Goal: Contribute content: Add original content to the website for others to see

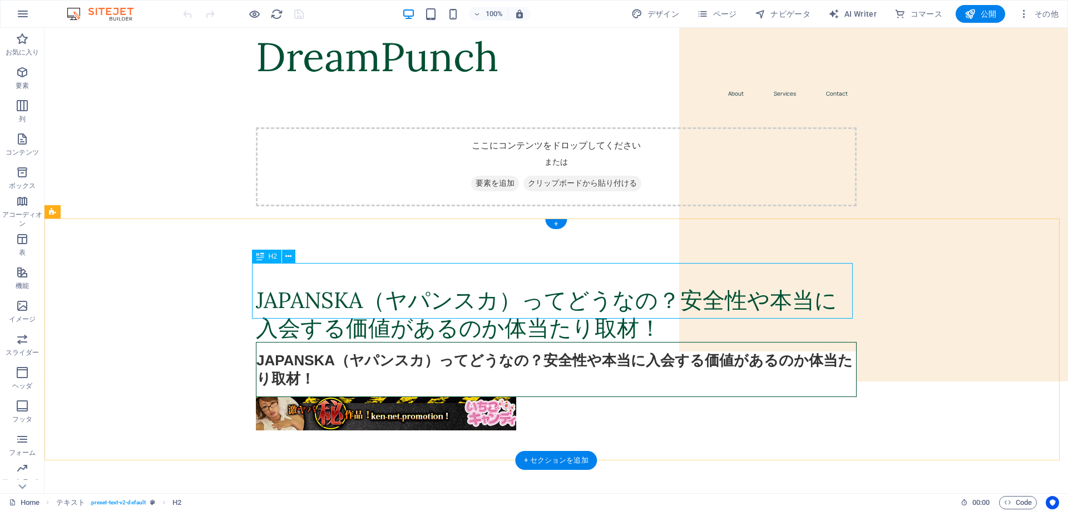
click at [634, 304] on div "JAPANSKA（ヤパンスカ）ってどうなの？安全性や本当に入会する価値があるのか体当たり取材！" at bounding box center [556, 315] width 601 height 56
click at [618, 357] on div "JAPANSKA（ヤパンスカ）ってどうなの？安全性や本当に入会する価値があるのか体当たり取材！" at bounding box center [556, 369] width 601 height 55
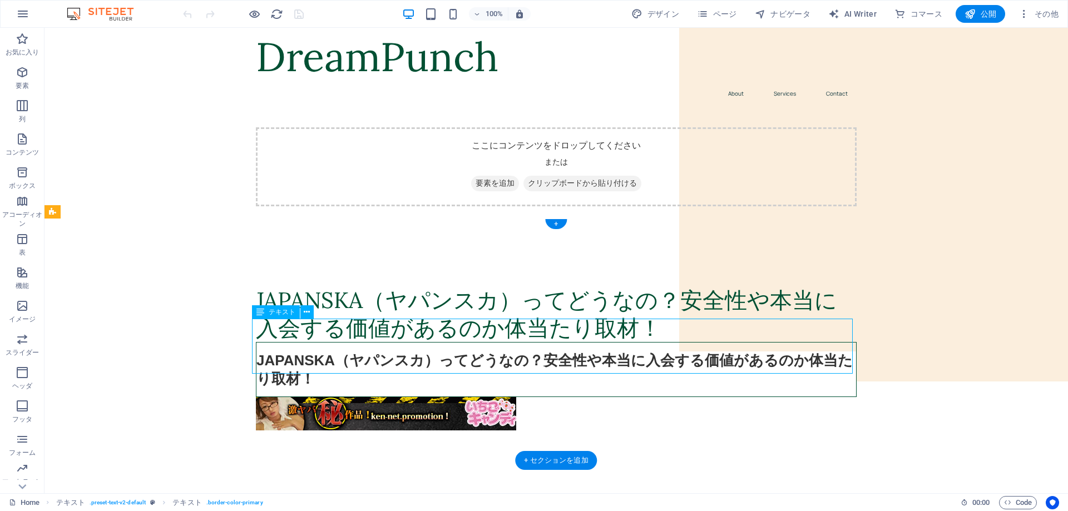
click at [618, 357] on div "JAPANSKA（ヤパンスカ）ってどうなの？安全性や本当に入会する価値があるのか体当たり取材！" at bounding box center [556, 369] width 601 height 55
click at [618, 356] on div "JAPANSKA（ヤパンスカ）ってどうなの？安全性や本当に入会する価値があるのか体当たり取材！" at bounding box center [556, 369] width 601 height 55
click at [558, 349] on div "JAPANSKA（ヤパンスカ）ってどうなの？安全性や本当に入会する価値があるのか体当たり取材！" at bounding box center [556, 369] width 601 height 55
drag, startPoint x: 333, startPoint y: 356, endPoint x: 326, endPoint y: 356, distance: 6.7
click at [332, 356] on div "JAPANSKA（ヤパンスカ）ってどうなの？安全性や本当に入会する価値があるのか体当たり取材！" at bounding box center [556, 369] width 601 height 55
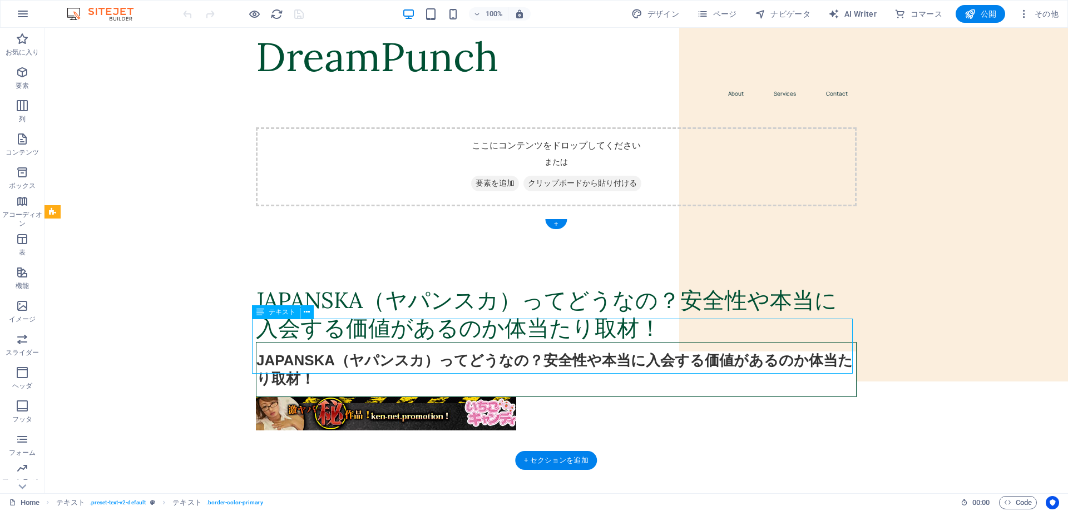
click at [290, 351] on div "JAPANSKA（ヤパンスカ）ってどうなの？安全性や本当に入会する価値があるのか体当たり取材！" at bounding box center [556, 369] width 601 height 55
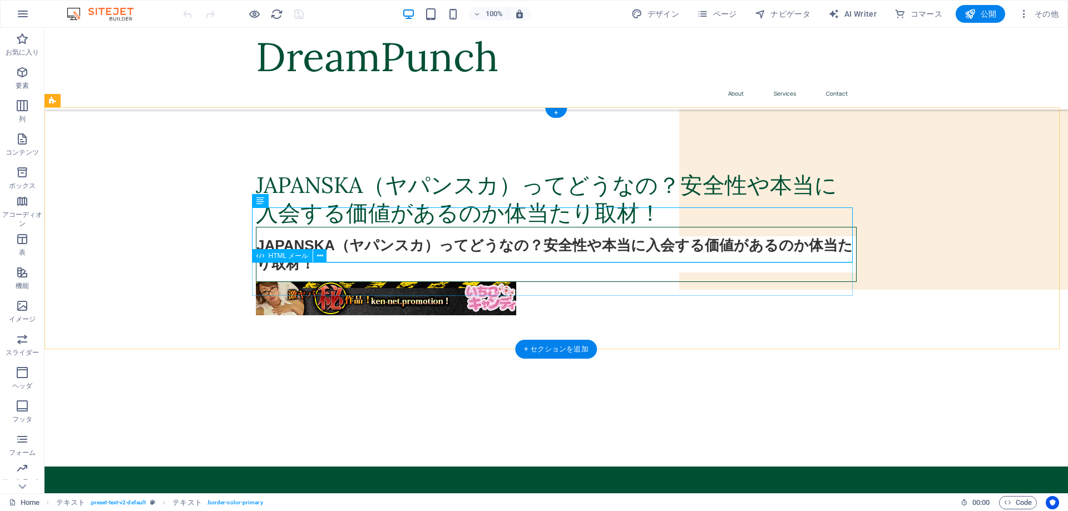
scroll to position [111, 0]
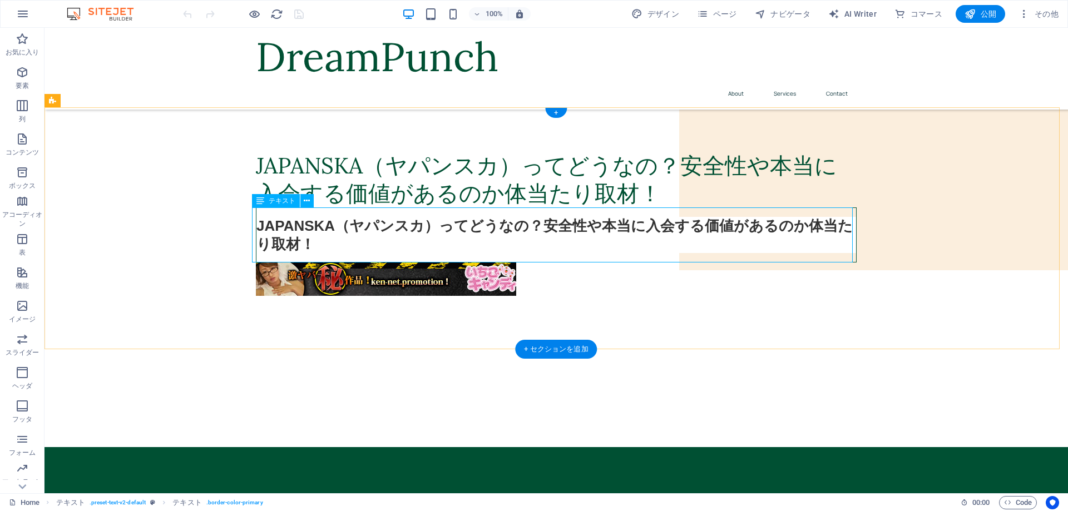
click at [443, 236] on div "JAPANSKA（ヤパンスカ）ってどうなの？安全性や本当に入会する価値があるのか体当たり取材！" at bounding box center [556, 235] width 601 height 55
click at [433, 241] on div "JAPANSKA（ヤパンスカ）ってどうなの？安全性や本当に入会する価値があるのか体当たり取材！" at bounding box center [556, 235] width 601 height 55
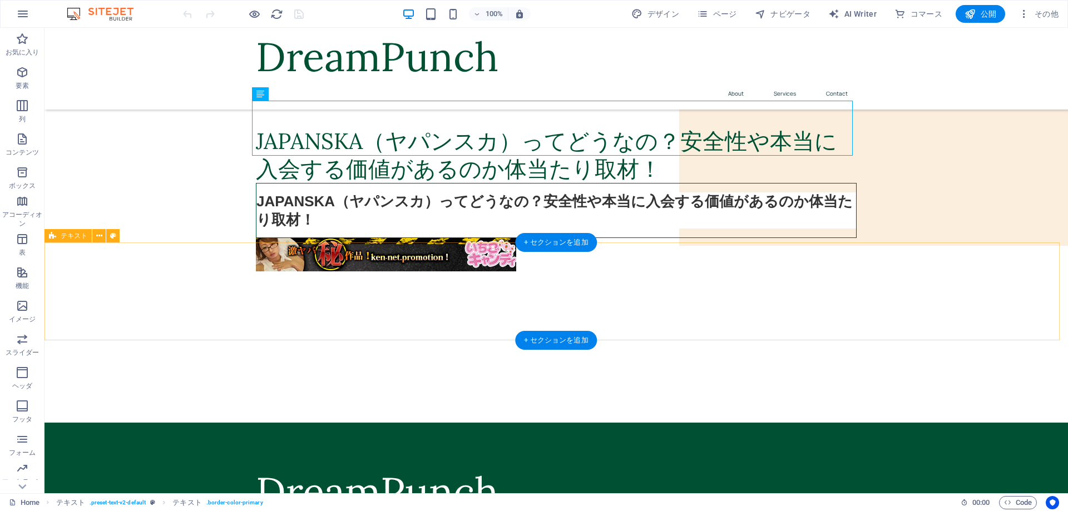
scroll to position [102, 0]
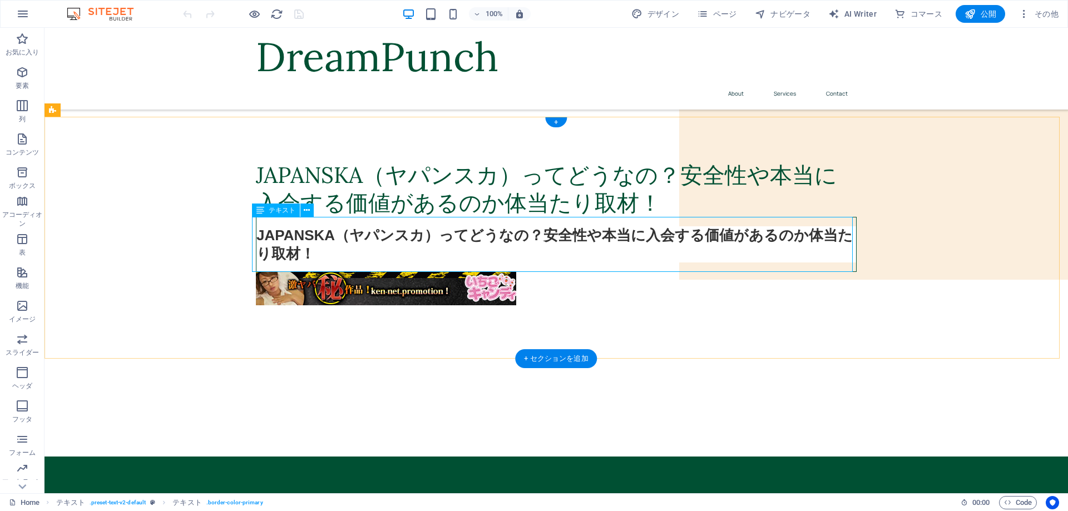
click at [443, 247] on div "JAPANSKA（ヤパンスカ）ってどうなの？安全性や本当に入会する価値があるのか体当たり取材！" at bounding box center [556, 244] width 601 height 55
click at [469, 240] on div "JAPANSKA（ヤパンスカ）ってどうなの？安全性や本当に入会する価値があるのか体当たり取材！" at bounding box center [556, 244] width 601 height 55
click at [305, 258] on div "JAPANSKA（ヤパンスカ）ってどうなの？安全性や本当に入会する価値があるのか体当たり取材！" at bounding box center [556, 244] width 601 height 55
click at [298, 254] on div "JAPANSKA（ヤパンスカ）ってどうなの？安全性や本当に入会する価値があるのか体当たり取材！" at bounding box center [556, 244] width 601 height 55
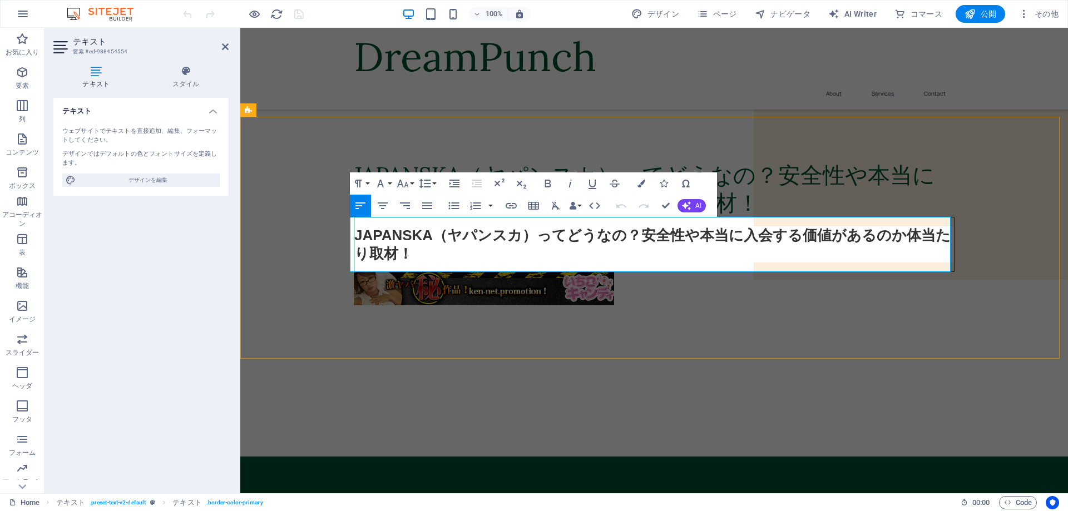
click at [420, 258] on h3 "JAPANSKA（ヤパンスカ）ってどうなの？安全性や本当に入会する価値があるのか体当たり取材！" at bounding box center [654, 244] width 600 height 36
click at [489, 361] on div at bounding box center [654, 408] width 828 height 98
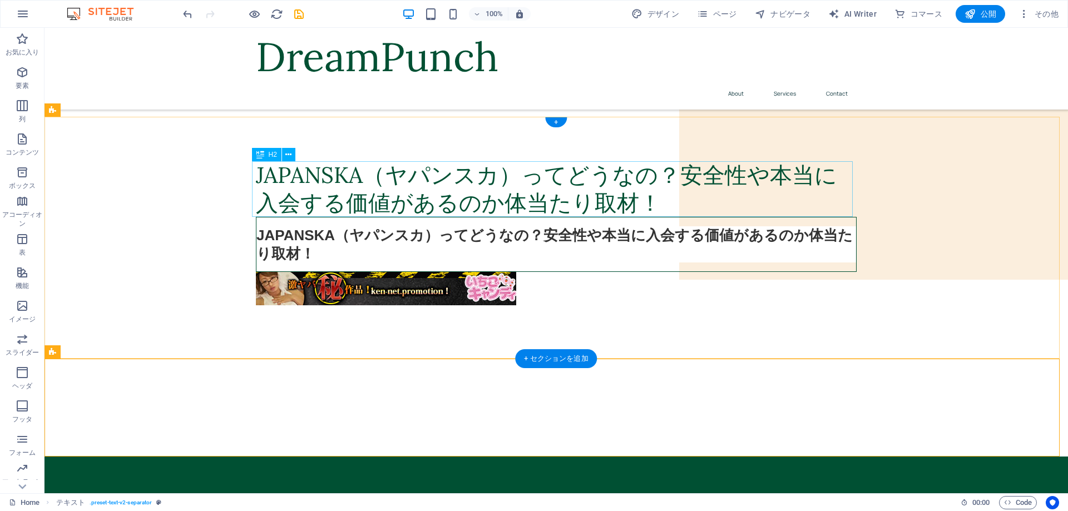
click at [482, 165] on div "JAPANSKA（ヤパンスカ）ってどうなの？安全性や本当に入会する価値があるのか体当たり取材！" at bounding box center [556, 189] width 601 height 56
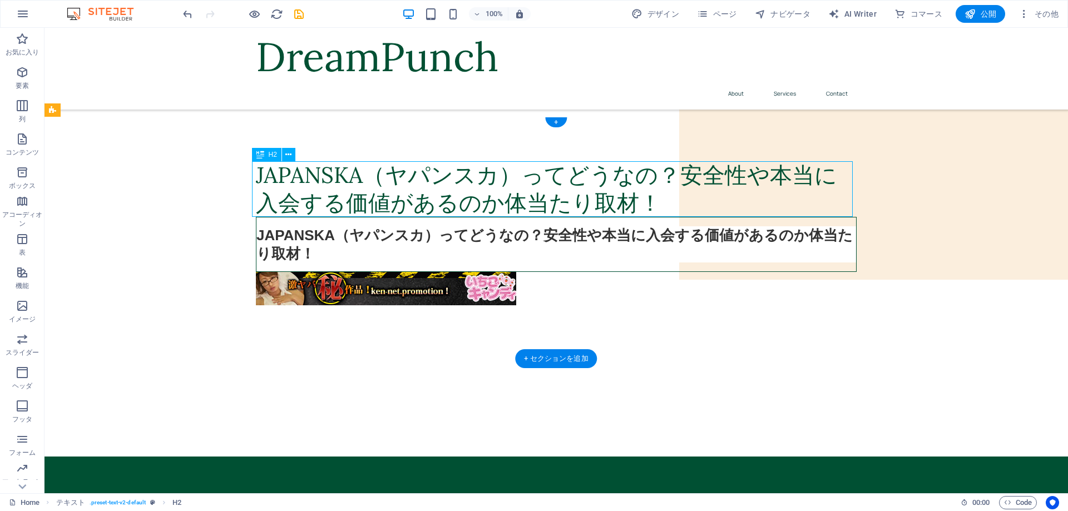
click at [480, 173] on div "JAPANSKA（ヤパンスカ）ってどうなの？安全性や本当に入会する価値があるのか体当たり取材！" at bounding box center [556, 189] width 601 height 56
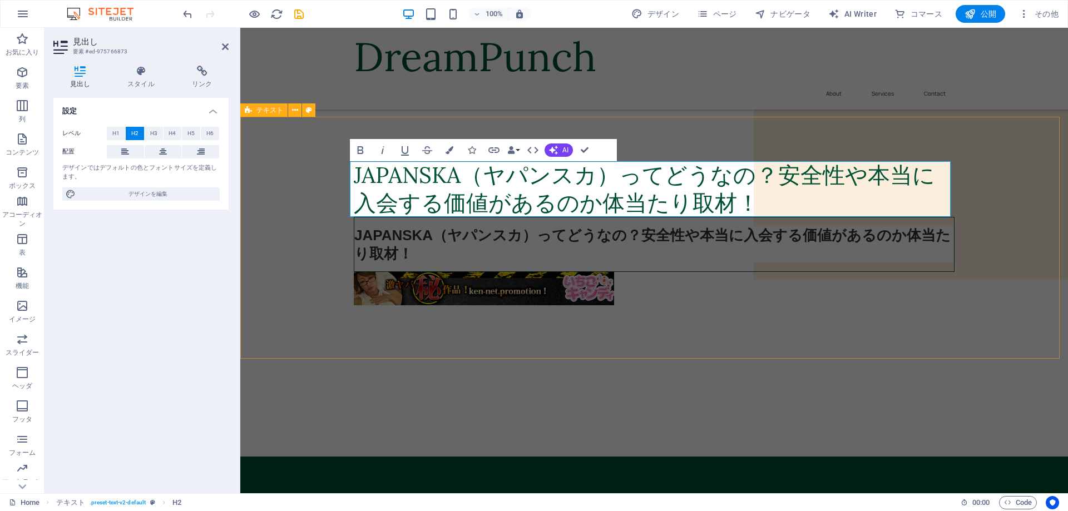
click at [727, 321] on div "JAPANSKA（ヤパンスカ）ってどうなの？安全性や本当に入会する価値があるのか体当たり取材！ JAPANSKA（ヤパンスカ）ってどうなの？安全性や本当に入会…" at bounding box center [654, 238] width 828 height 242
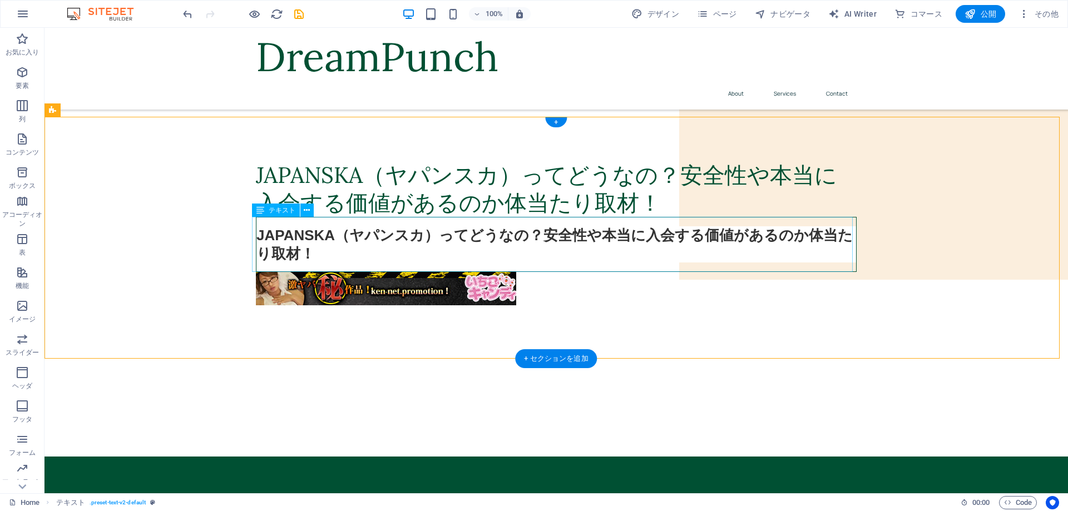
click at [499, 242] on div "JAPANSKA（ヤパンスカ）ってどうなの？安全性や本当に入会する価値があるのか体当たり取材！" at bounding box center [556, 244] width 601 height 55
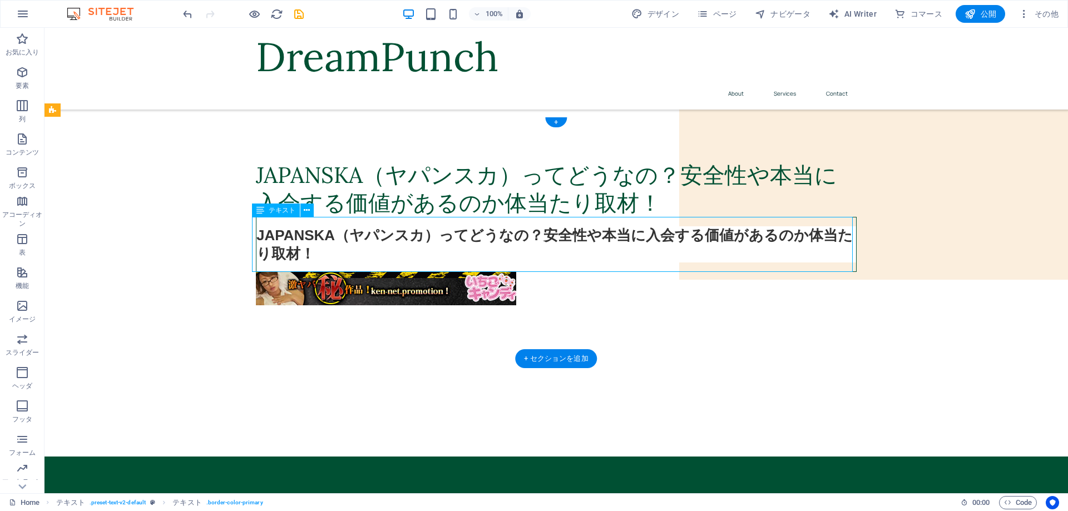
click at [499, 242] on div "JAPANSKA（ヤパンスカ）ってどうなの？安全性や本当に入会する価値があるのか体当たり取材！" at bounding box center [556, 244] width 601 height 55
click at [497, 248] on div "JAPANSKA（ヤパンスカ）ってどうなの？安全性や本当に入会する価値があるのか体当たり取材！" at bounding box center [556, 244] width 601 height 55
click at [623, 208] on div "JAPANSKA（ヤパンスカ）ってどうなの？安全性や本当に入会する価値があるのか体当たり取材！" at bounding box center [556, 189] width 601 height 56
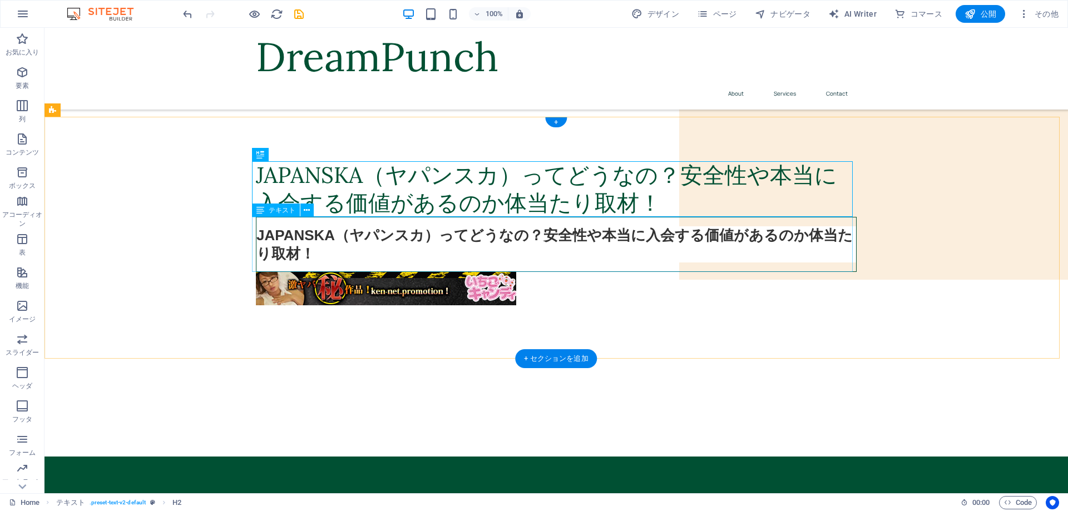
click at [610, 245] on div "JAPANSKA（ヤパンスカ）ってどうなの？安全性や本当に入会する価値があるのか体当たり取材！" at bounding box center [556, 244] width 601 height 55
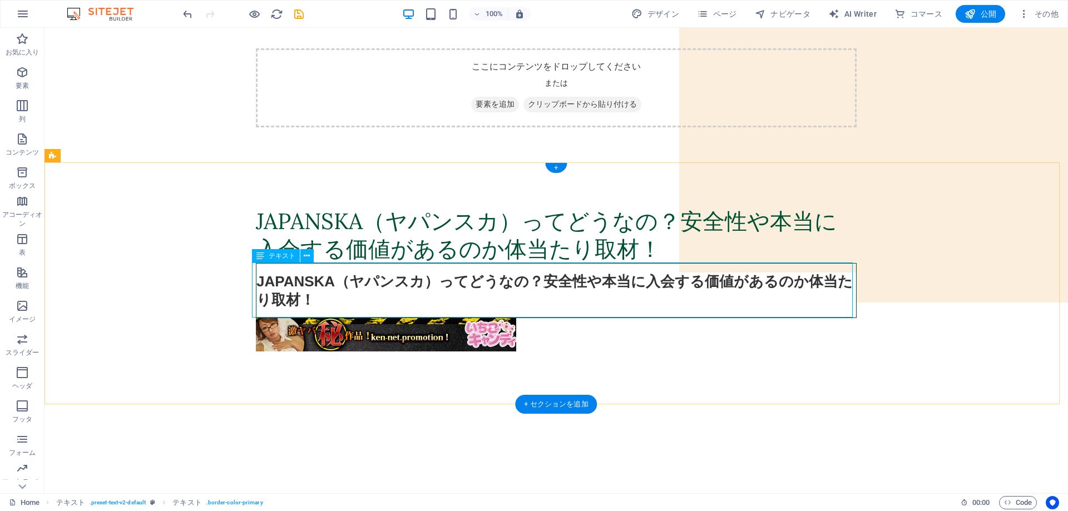
scroll to position [56, 0]
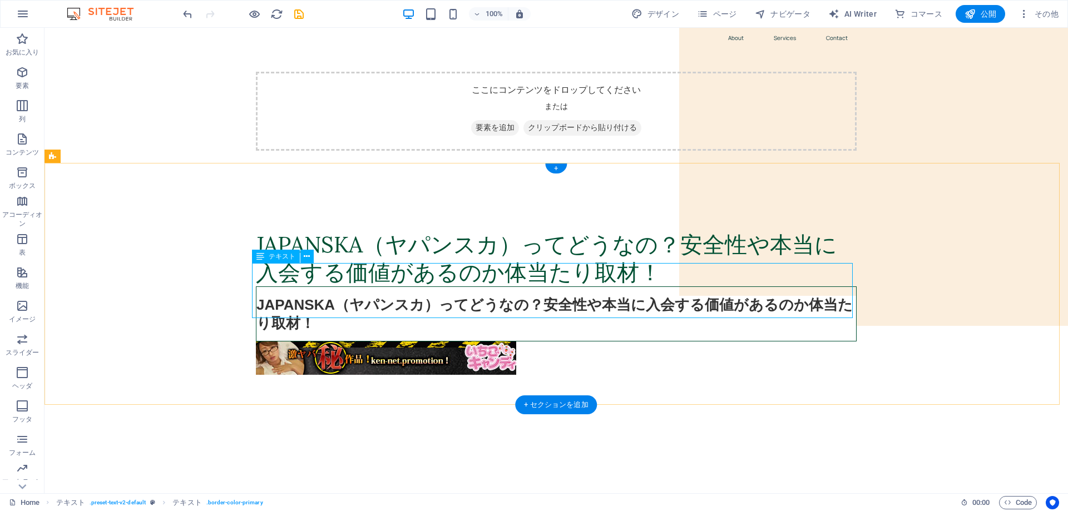
click at [598, 287] on div "JAPANSKA（ヤパンスカ）ってどうなの？安全性や本当に入会する価値があるのか体当たり取材！" at bounding box center [556, 314] width 601 height 55
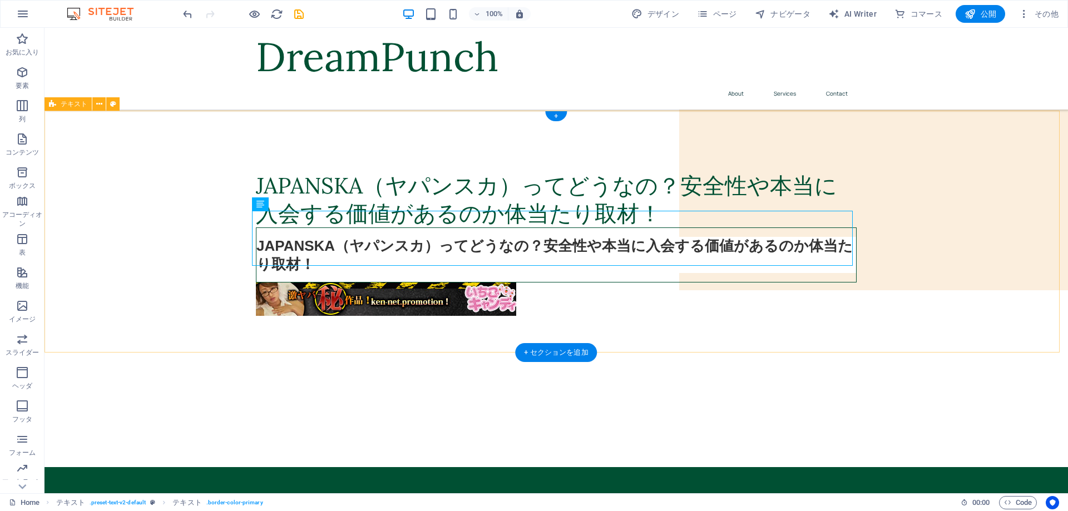
scroll to position [111, 0]
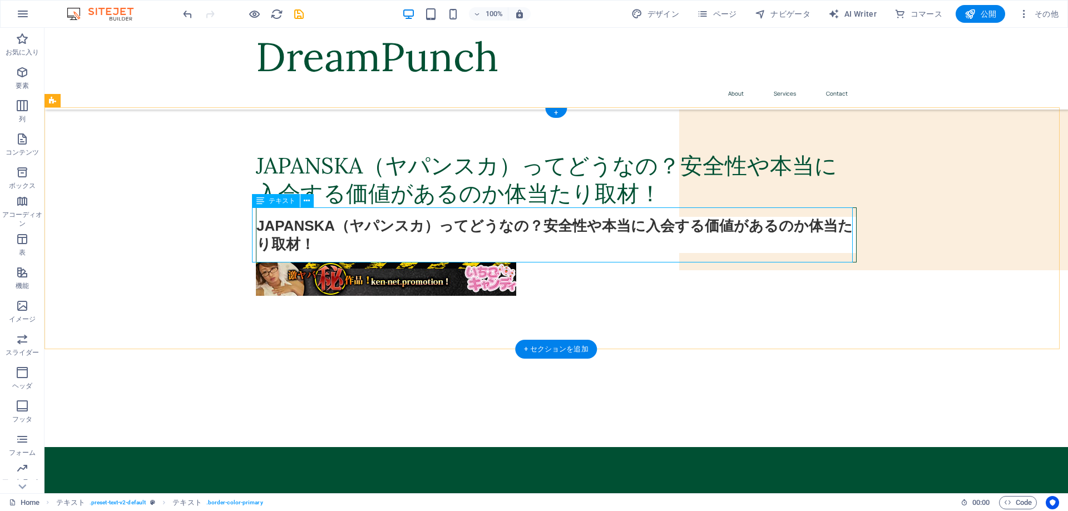
click at [536, 242] on div "JAPANSKA（ヤパンスカ）ってどうなの？安全性や本当に入会する価値があるのか体当たり取材！" at bounding box center [556, 235] width 601 height 55
click at [579, 267] on div at bounding box center [556, 279] width 601 height 33
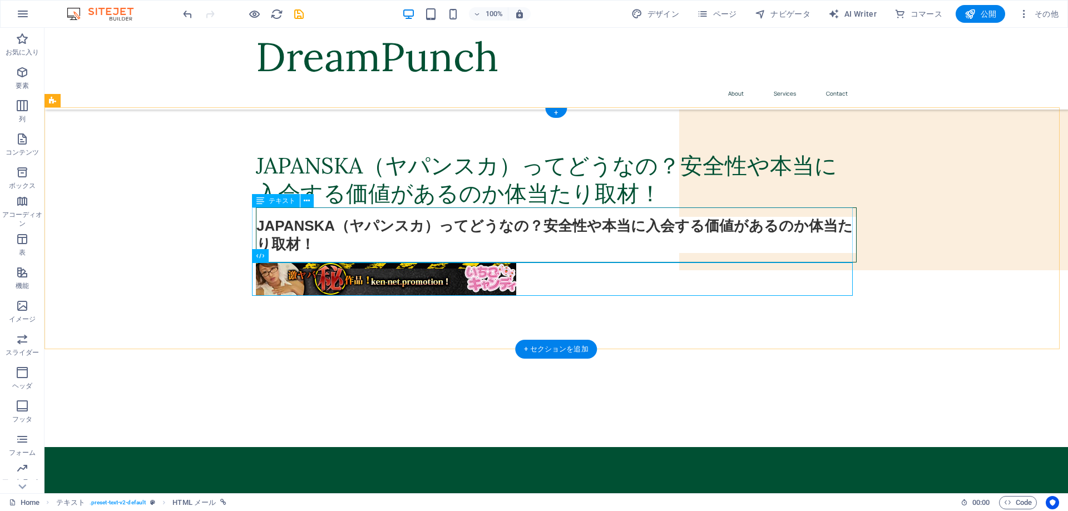
click at [564, 238] on div "JAPANSKA（ヤパンスカ）ってどうなの？安全性や本当に入会する価値があるのか体当たり取材！" at bounding box center [556, 235] width 601 height 55
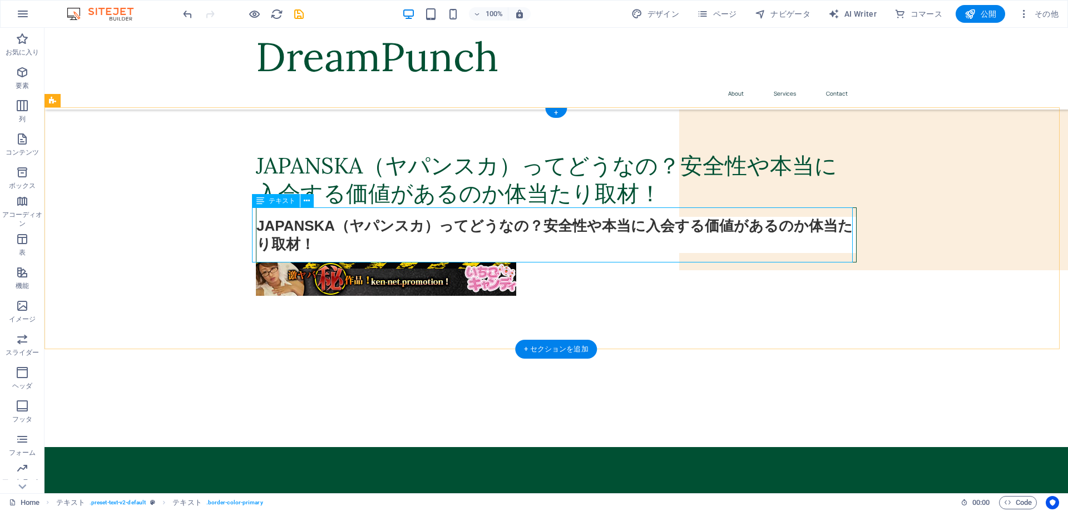
click at [534, 252] on div "JAPANSKA（ヤパンスカ）ってどうなの？安全性や本当に入会する価値があるのか体当たり取材！" at bounding box center [556, 235] width 601 height 55
click at [563, 244] on div "JAPANSKA（ヤパンスカ）ってどうなの？安全性や本当に入会する価値があるのか体当たり取材！" at bounding box center [556, 235] width 601 height 55
click at [559, 112] on div "+" at bounding box center [556, 113] width 22 height 10
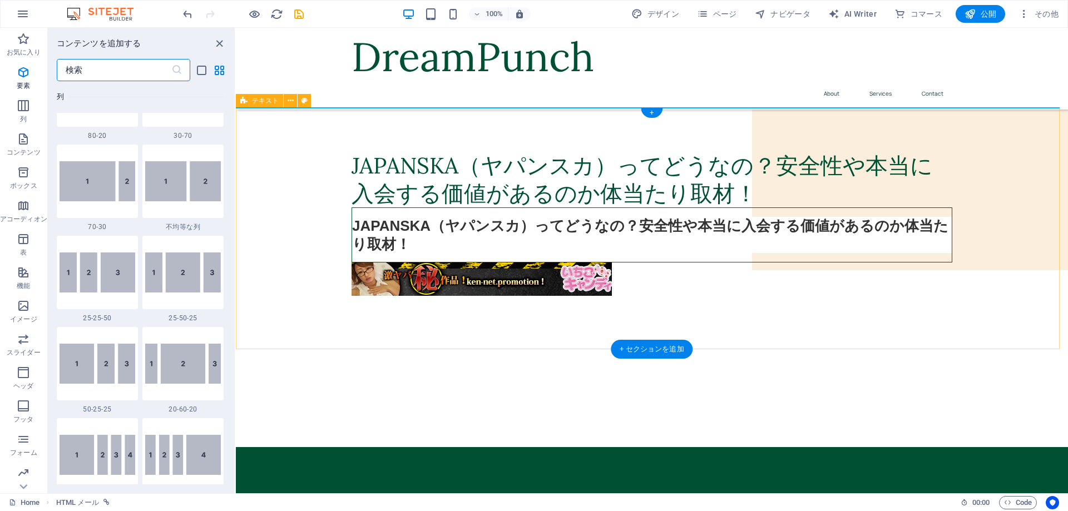
scroll to position [1947, 0]
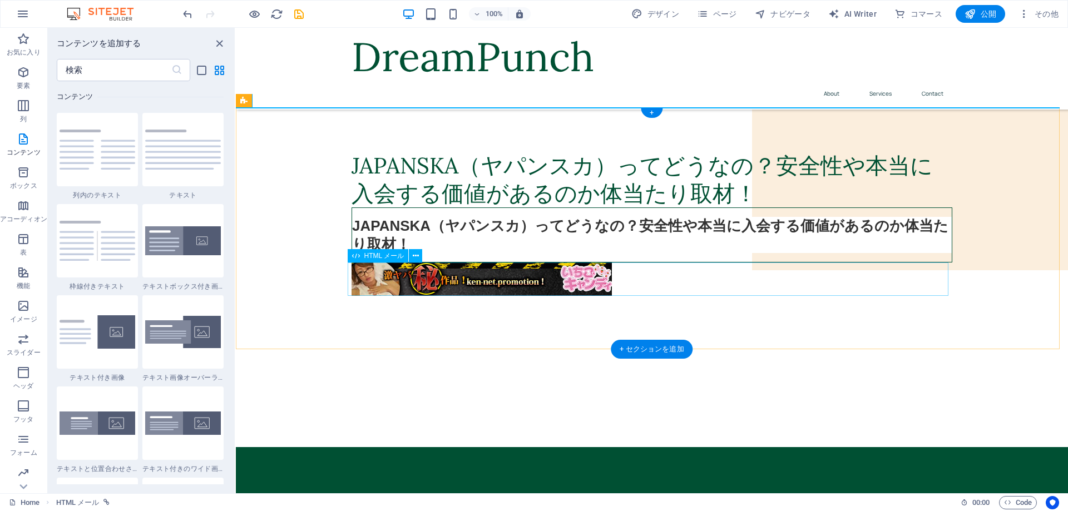
click at [699, 294] on div at bounding box center [652, 279] width 601 height 33
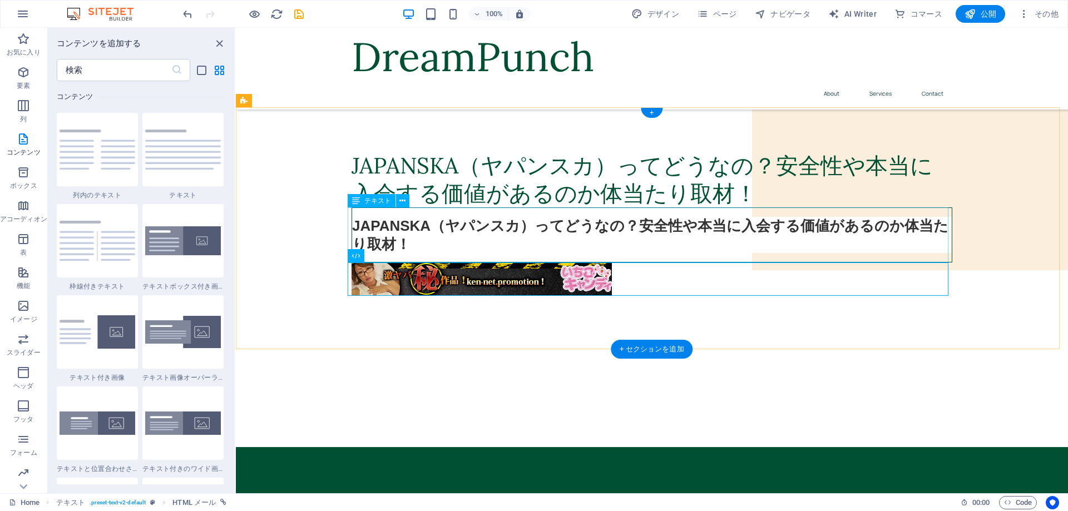
click at [674, 227] on div "JAPANSKA（ヤパンスカ）ってどうなの？安全性や本当に入会する価値があるのか体当たり取材！" at bounding box center [652, 235] width 601 height 55
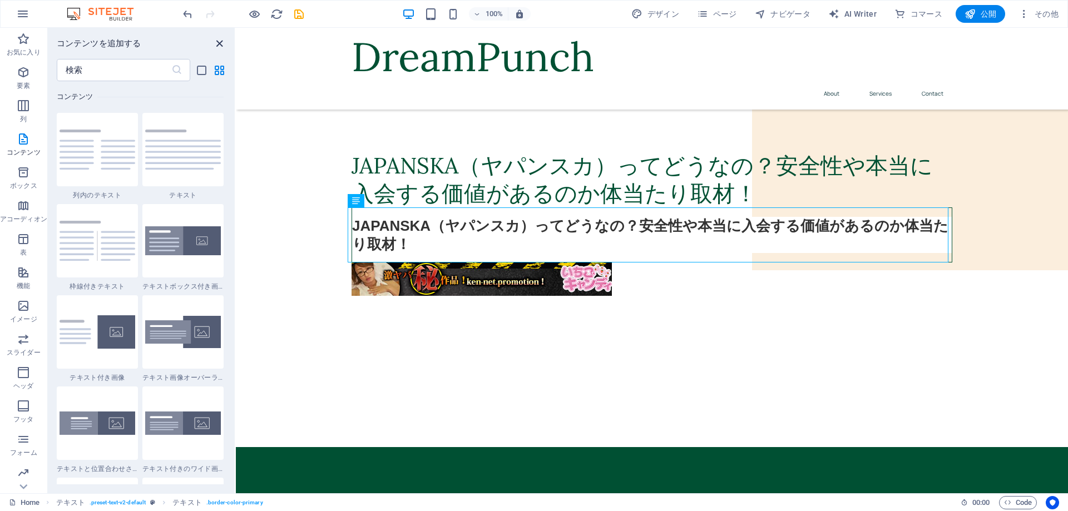
click at [222, 40] on icon "close panel" at bounding box center [219, 43] width 13 height 13
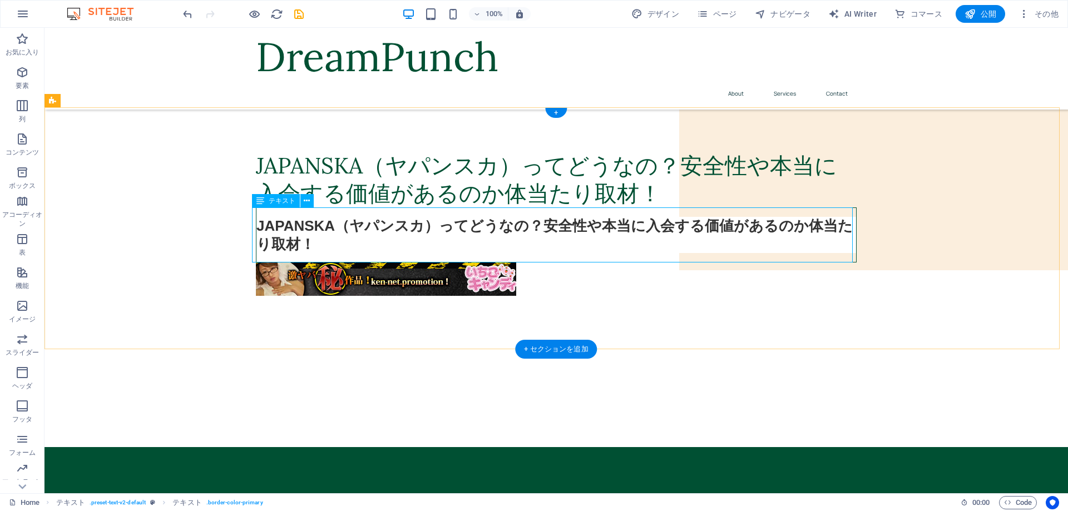
click at [307, 230] on div "JAPANSKA（ヤパンスカ）ってどうなの？安全性や本当に入会する価値があるのか体当たり取材！" at bounding box center [556, 235] width 601 height 55
click at [307, 204] on icon at bounding box center [307, 201] width 6 height 12
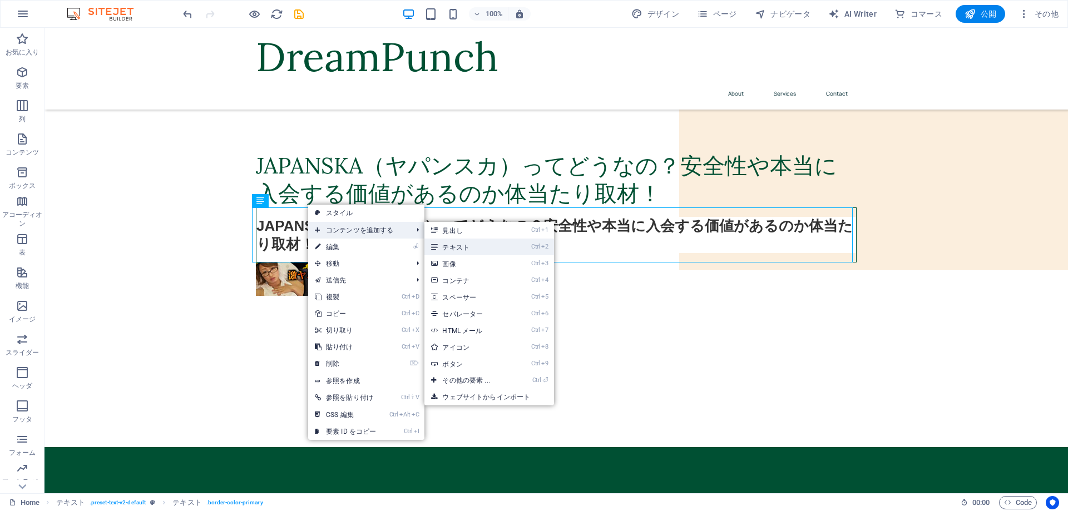
click at [482, 249] on link "Ctrl 2 テキスト" at bounding box center [468, 247] width 87 height 17
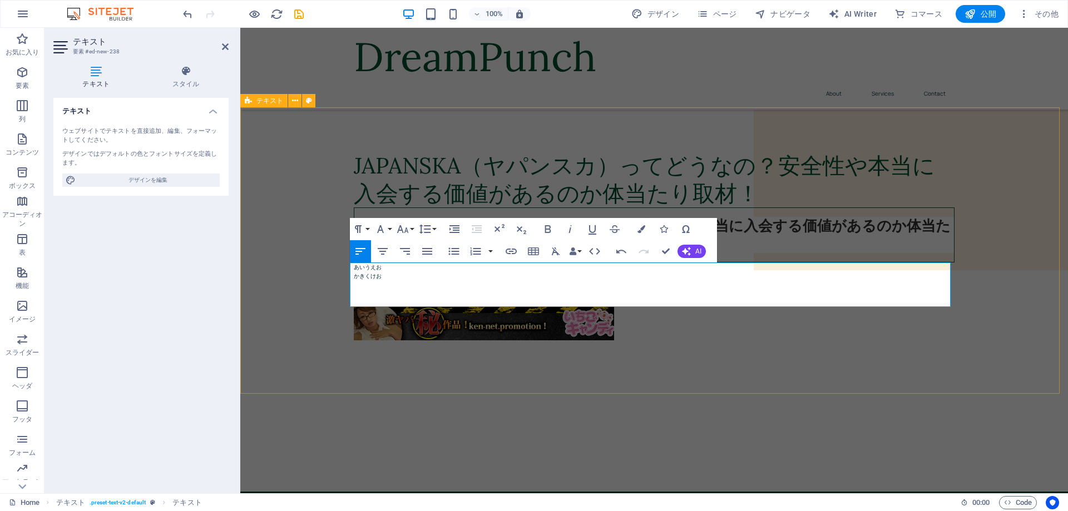
click at [511, 364] on div "JAPANSKA（ヤパンスカ）ってどうなの？安全性や本当に入会する価値があるのか体当たり取材！ JAPANSKA（ヤパンスカ）ってどうなの？安全性や本当に入会…" at bounding box center [654, 250] width 828 height 287
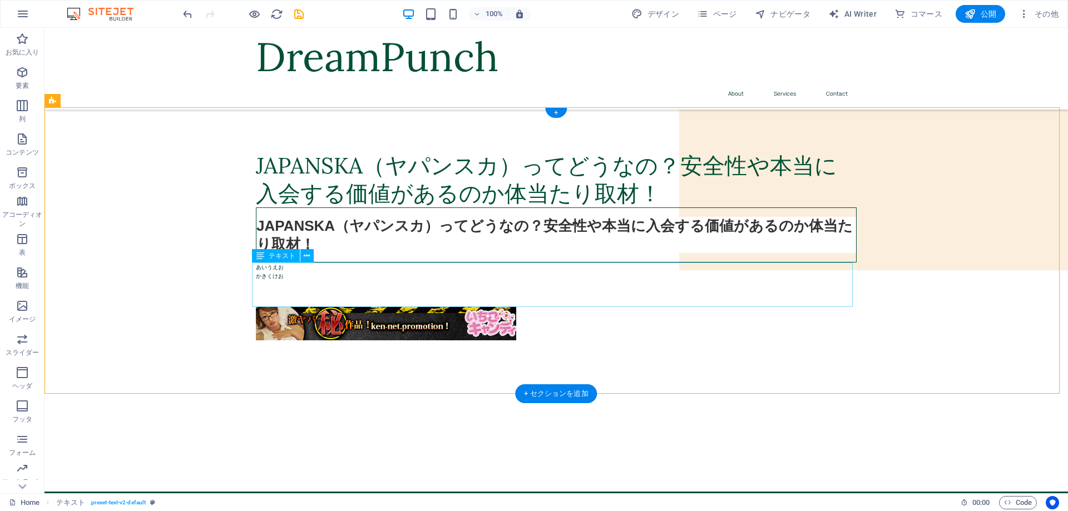
click at [271, 283] on div "あいうえお かきくけお" at bounding box center [556, 285] width 601 height 45
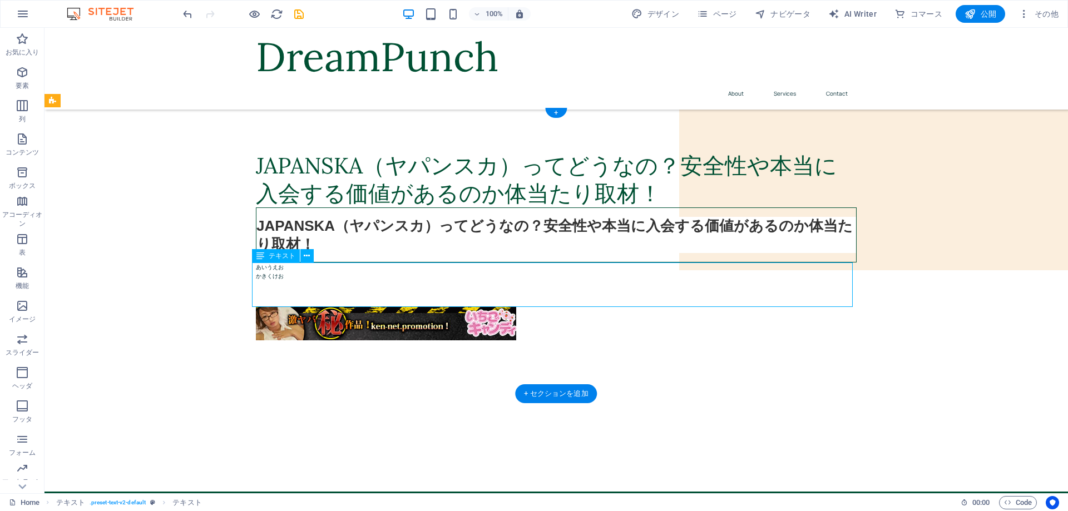
click at [293, 285] on div "あいうえお かきくけお" at bounding box center [556, 285] width 601 height 45
click at [304, 290] on div "あいうえお かきくけお" at bounding box center [556, 285] width 601 height 45
click at [307, 254] on icon at bounding box center [307, 256] width 6 height 12
click at [456, 289] on div "あいうえお かきくけお" at bounding box center [556, 285] width 601 height 45
click at [270, 282] on div "あいうえお かきくけお" at bounding box center [556, 285] width 601 height 45
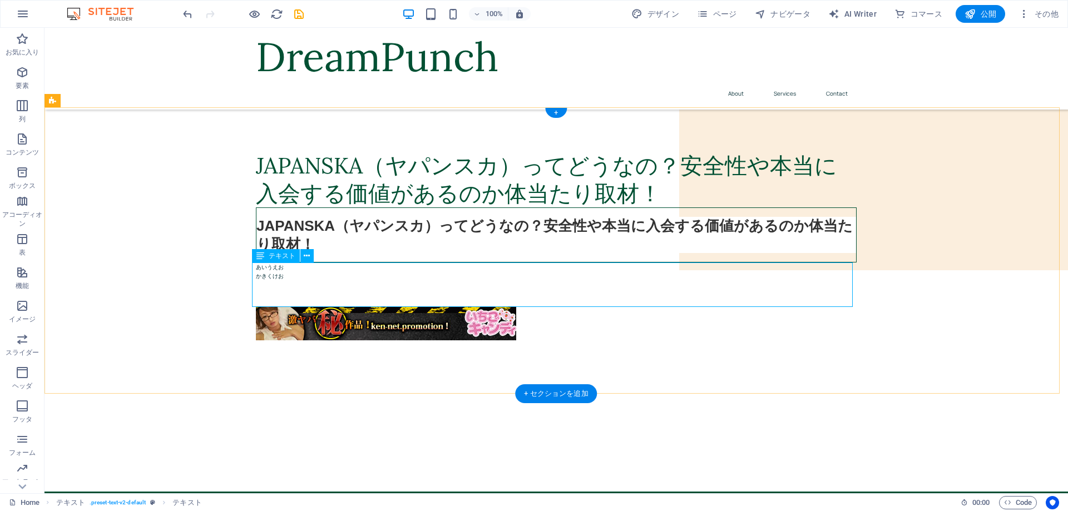
click at [313, 289] on div "あいうえお かきくけお" at bounding box center [556, 285] width 601 height 45
click at [306, 257] on icon at bounding box center [307, 256] width 6 height 12
click at [311, 273] on div "あいうえお かきくけお" at bounding box center [556, 285] width 601 height 45
click at [984, 15] on span "公開" at bounding box center [981, 13] width 32 height 11
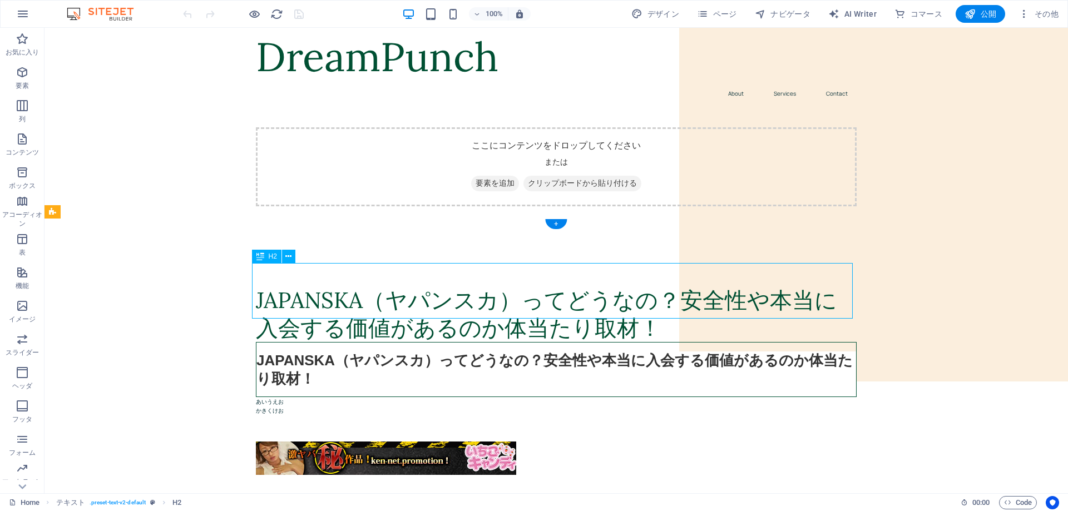
drag, startPoint x: 636, startPoint y: 300, endPoint x: 425, endPoint y: 274, distance: 213.1
click at [425, 287] on div "JAPANSKA（ヤパンスカ）ってどうなの？安全性や本当に入会する価値があるのか体当たり取材！" at bounding box center [556, 315] width 601 height 56
drag, startPoint x: 306, startPoint y: 304, endPoint x: 579, endPoint y: 300, distance: 272.7
click at [533, 300] on div "JAPANSKA（ヤパンスカ）ってどうなの？安全性や本当に入会する価値があるのか体当たり取材！" at bounding box center [556, 315] width 601 height 56
click at [629, 304] on div "JAPANSKA（ヤパンスカ）ってどうなの？安全性や本当に入会する価値があるのか体当たり取材！" at bounding box center [556, 315] width 601 height 56
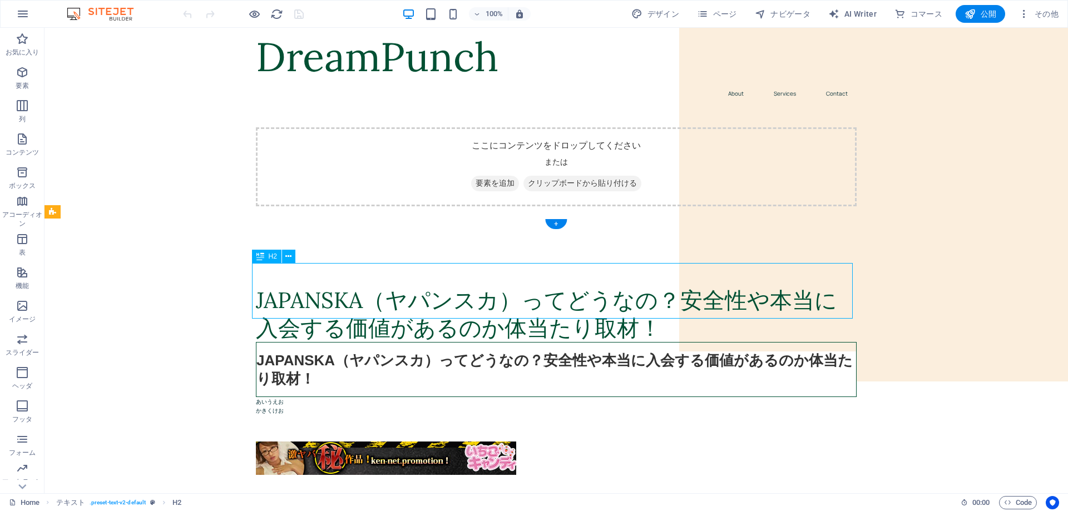
click at [627, 303] on div "JAPANSKA（ヤパンスカ）ってどうなの？安全性や本当に入会する価値があるのか体当たり取材！" at bounding box center [556, 315] width 601 height 56
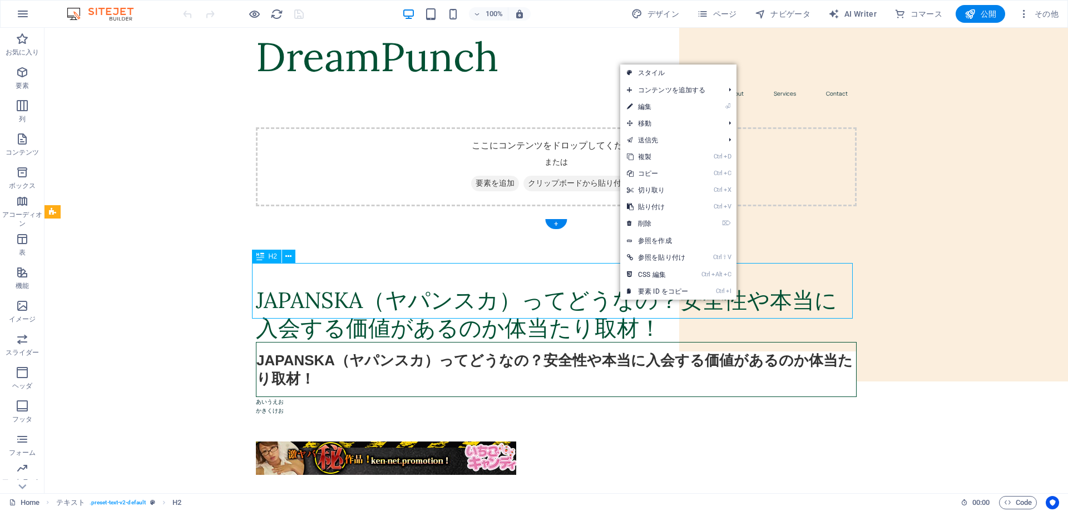
click at [569, 299] on div "JAPANSKA（ヤパンスカ）ってどうなの？安全性や本当に入会する価値があるのか体当たり取材！" at bounding box center [556, 315] width 601 height 56
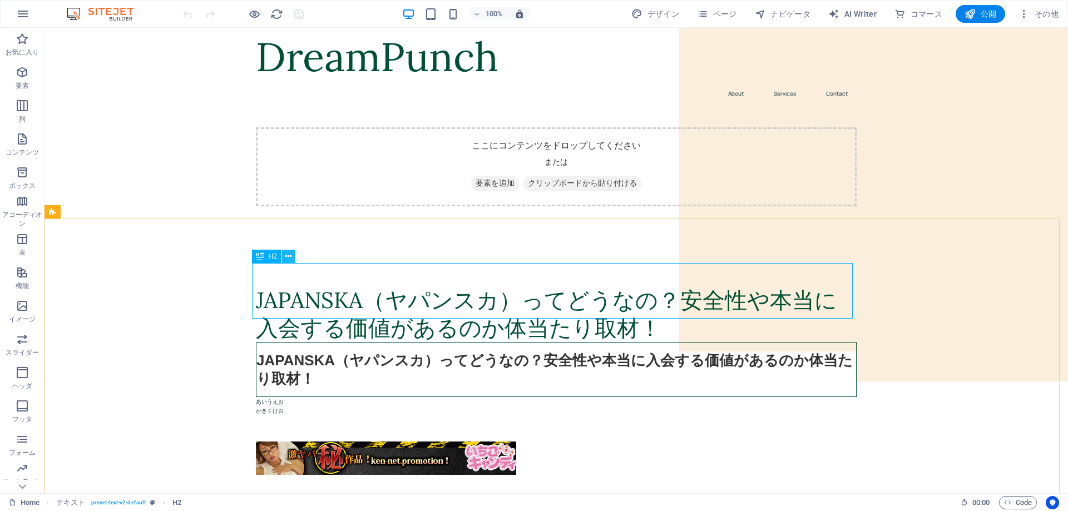
click at [288, 258] on icon at bounding box center [288, 257] width 6 height 12
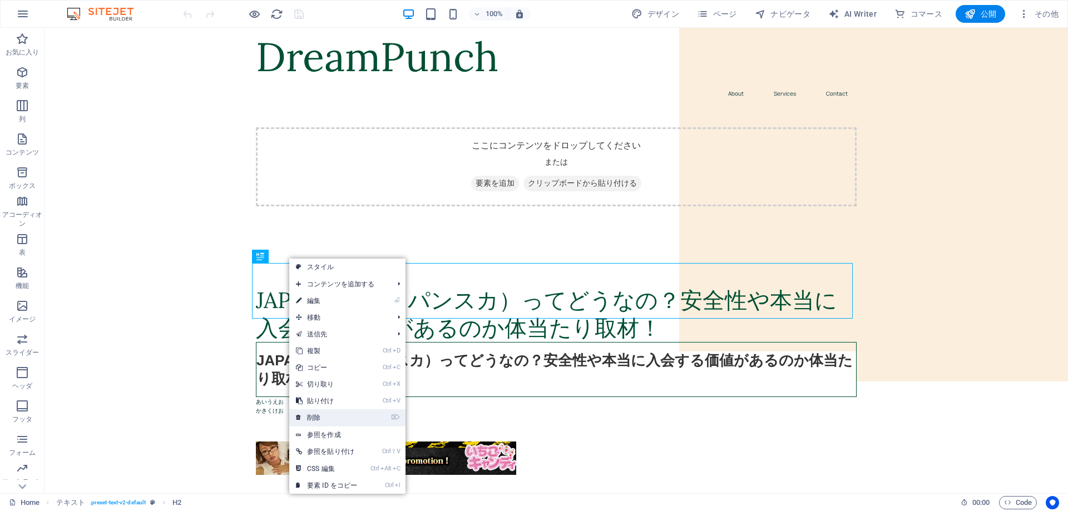
click at [318, 415] on link "⌦ 削除" at bounding box center [326, 418] width 75 height 17
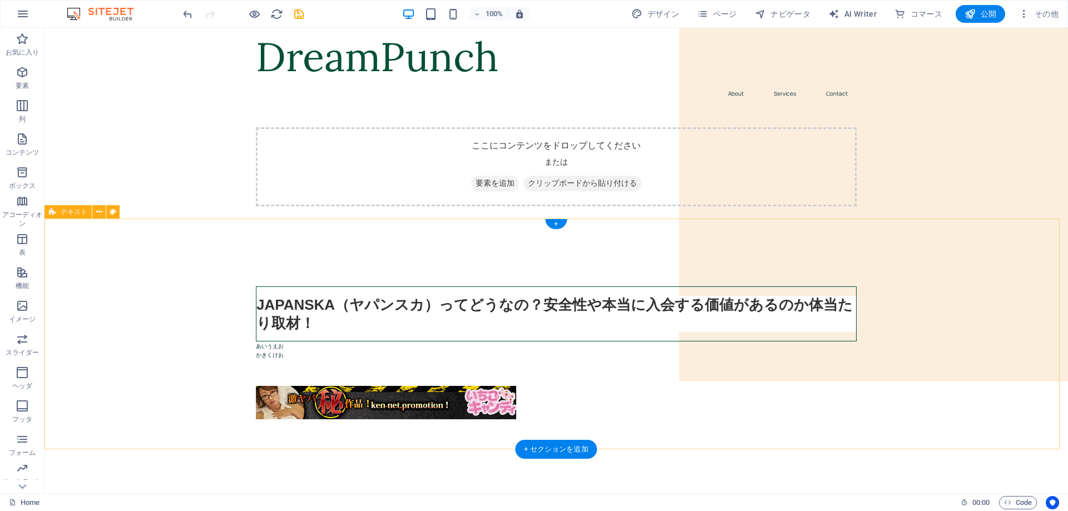
click at [157, 347] on div "JAPANSKA（ヤパンスカ）ってどうなの？安全性や本当に入会する価値があるのか体当たり取材！ あいうえお かきくけお" at bounding box center [557, 357] width 1024 height 231
click at [311, 297] on div "JAPANSKA（ヤパンスカ）ってどうなの？安全性や本当に入会する価値があるのか体当たり取材！" at bounding box center [556, 314] width 601 height 55
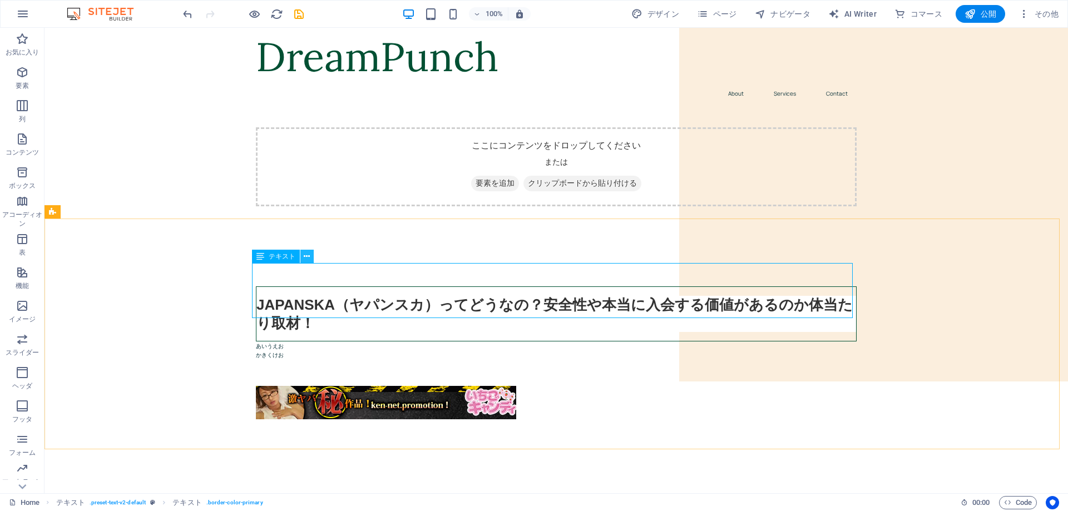
click at [309, 256] on icon at bounding box center [307, 257] width 6 height 12
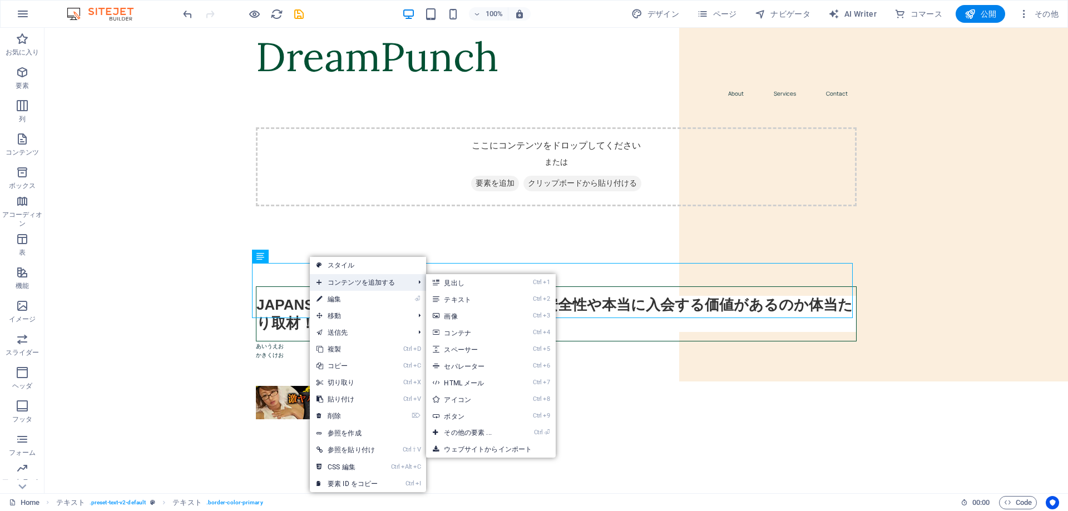
click at [324, 275] on span "コンテンツを追加する" at bounding box center [360, 282] width 100 height 17
click at [453, 303] on link "Ctrl 2 テキスト" at bounding box center [469, 299] width 87 height 17
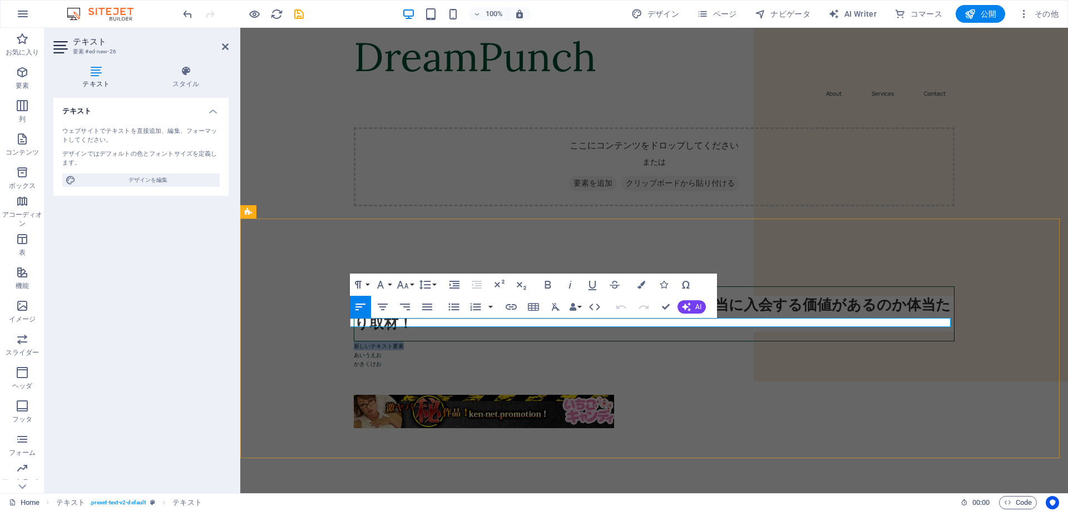
drag, startPoint x: 657, startPoint y: 351, endPoint x: 417, endPoint y: 324, distance: 240.7
click at [419, 342] on p "新しいテキスト要素" at bounding box center [654, 346] width 601 height 9
drag, startPoint x: 292, startPoint y: 357, endPoint x: 488, endPoint y: 358, distance: 195.9
click at [488, 358] on div "JAPANSKA（ヤパンスカ）ってどうなの？安全性や本当に入会する価値があるのか体当たり取材！ 新しいテキスト要素 あいうえお かきくけお" at bounding box center [654, 362] width 828 height 240
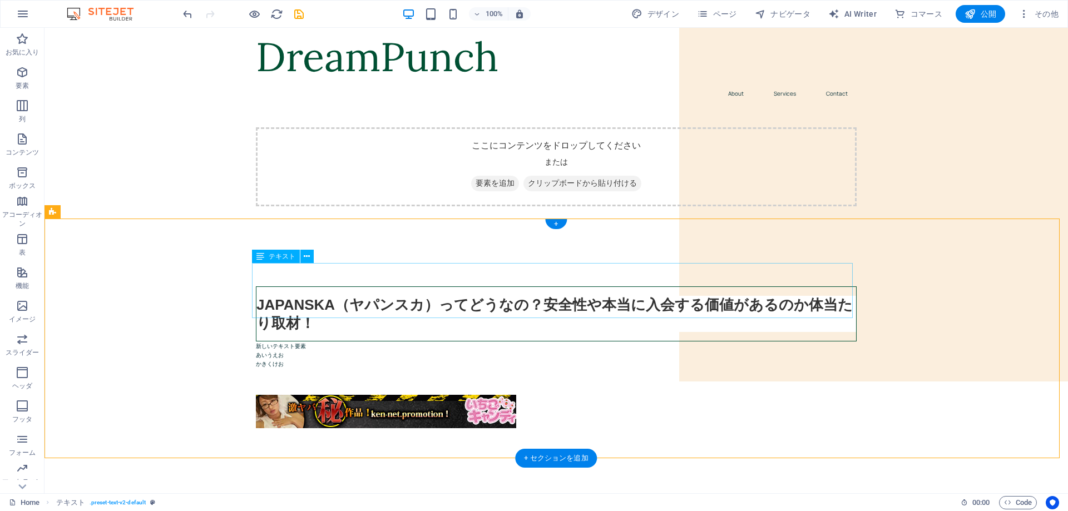
click at [298, 306] on div "JAPANSKA（ヤパンスカ）ってどうなの？安全性や本当に入会する価値があるのか体当たり取材！" at bounding box center [556, 314] width 601 height 55
